Goal: Information Seeking & Learning: Understand process/instructions

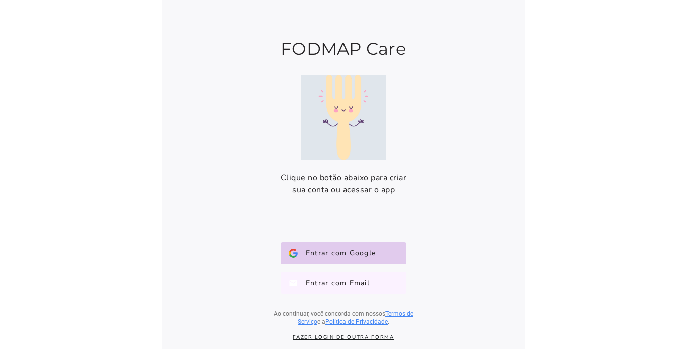
click at [328, 288] on button "Entrar com Email E-mail" at bounding box center [344, 283] width 126 height 22
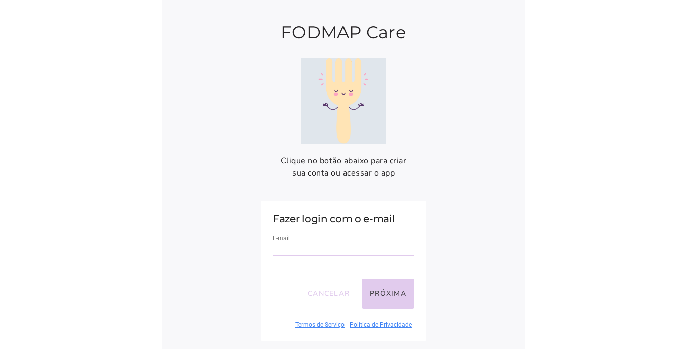
click at [338, 257] on div "E-mail" at bounding box center [344, 250] width 142 height 34
click at [332, 249] on input "email" at bounding box center [344, 250] width 142 height 14
type input "**********"
click at [383, 291] on button "Próxima" at bounding box center [388, 294] width 53 height 30
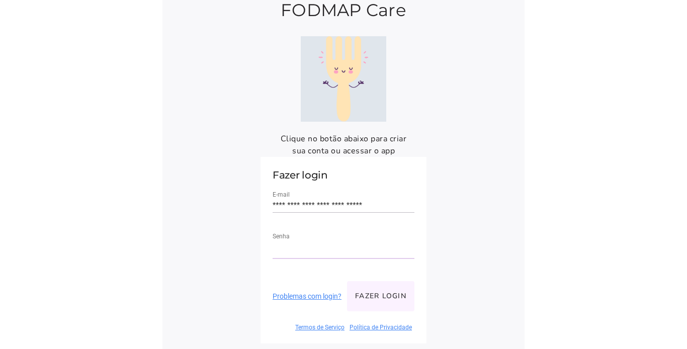
click at [385, 298] on button "Fazer login" at bounding box center [380, 296] width 67 height 30
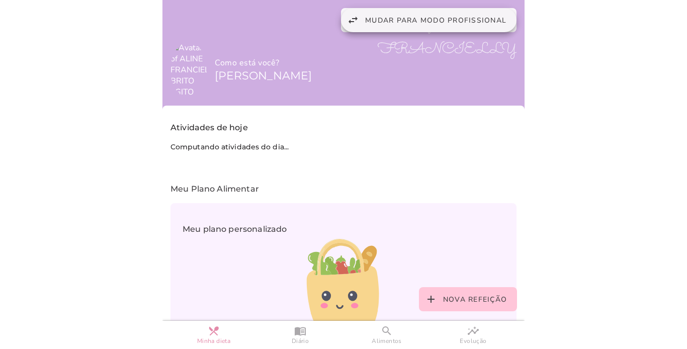
click at [434, 29] on button "swap_horiz Mudar para modo profissional" at bounding box center [429, 20] width 176 height 24
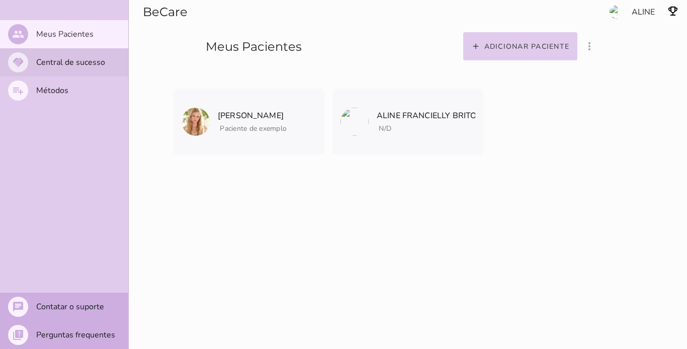
click at [0, 0] on slot "Central de sucesso" at bounding box center [0, 0] width 0 height 0
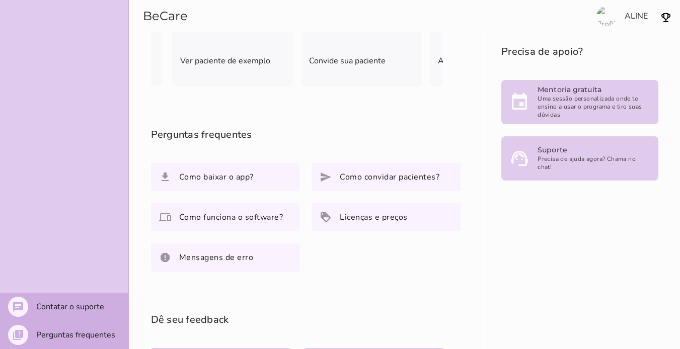
scroll to position [281, 0]
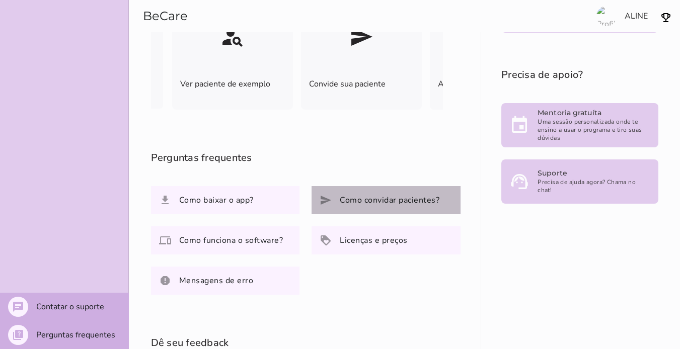
click at [0, 0] on slot "Como convidar pacientes?" at bounding box center [0, 0] width 0 height 0
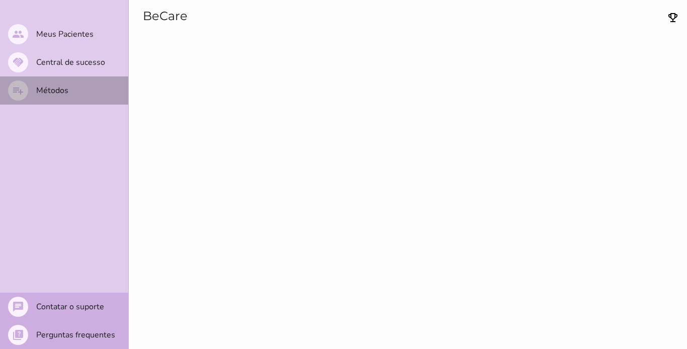
click at [0, 0] on slot "Métodos" at bounding box center [0, 0] width 0 height 0
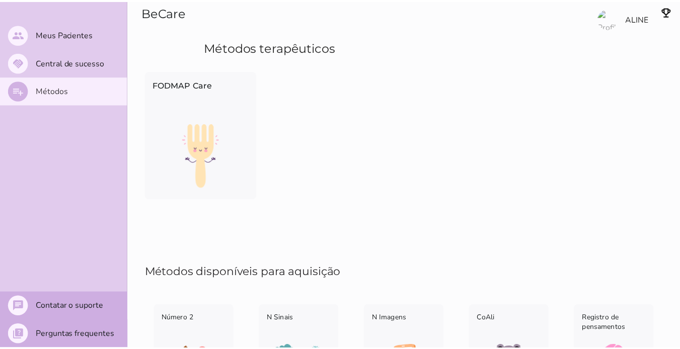
scroll to position [96, 0]
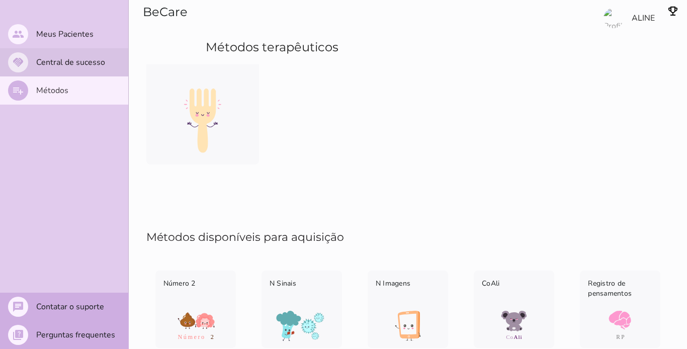
click at [47, 55] on mwc-list-item "handshake Central de sucesso" at bounding box center [64, 62] width 128 height 28
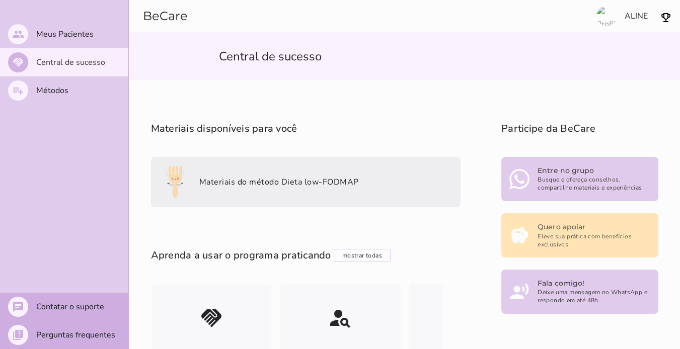
click at [0, 0] on slot "Materiais do método Dieta low-FODMAP" at bounding box center [0, 0] width 0 height 0
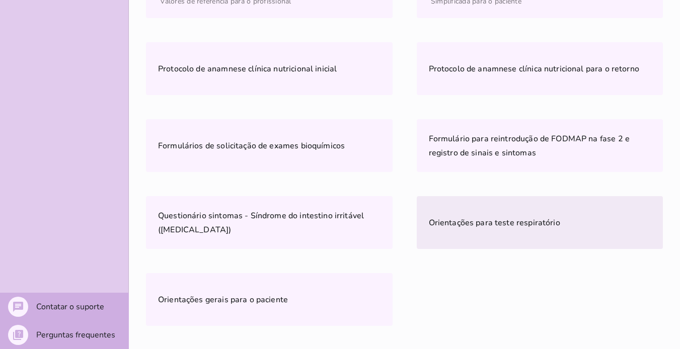
scroll to position [368, 0]
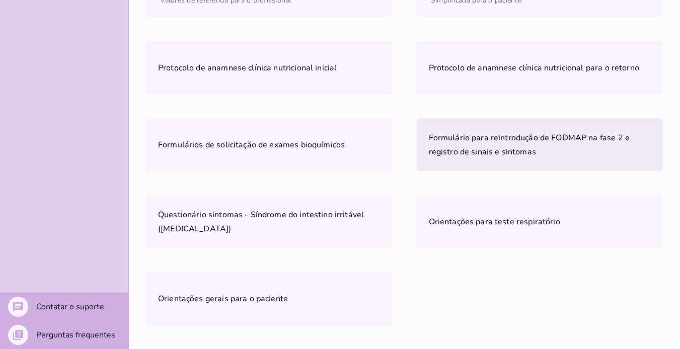
click at [508, 143] on span "Formulário para reintrodução de FODMAP na fase 2 e registro de sinais e sintomas" at bounding box center [529, 144] width 201 height 25
